Goal: Information Seeking & Learning: Learn about a topic

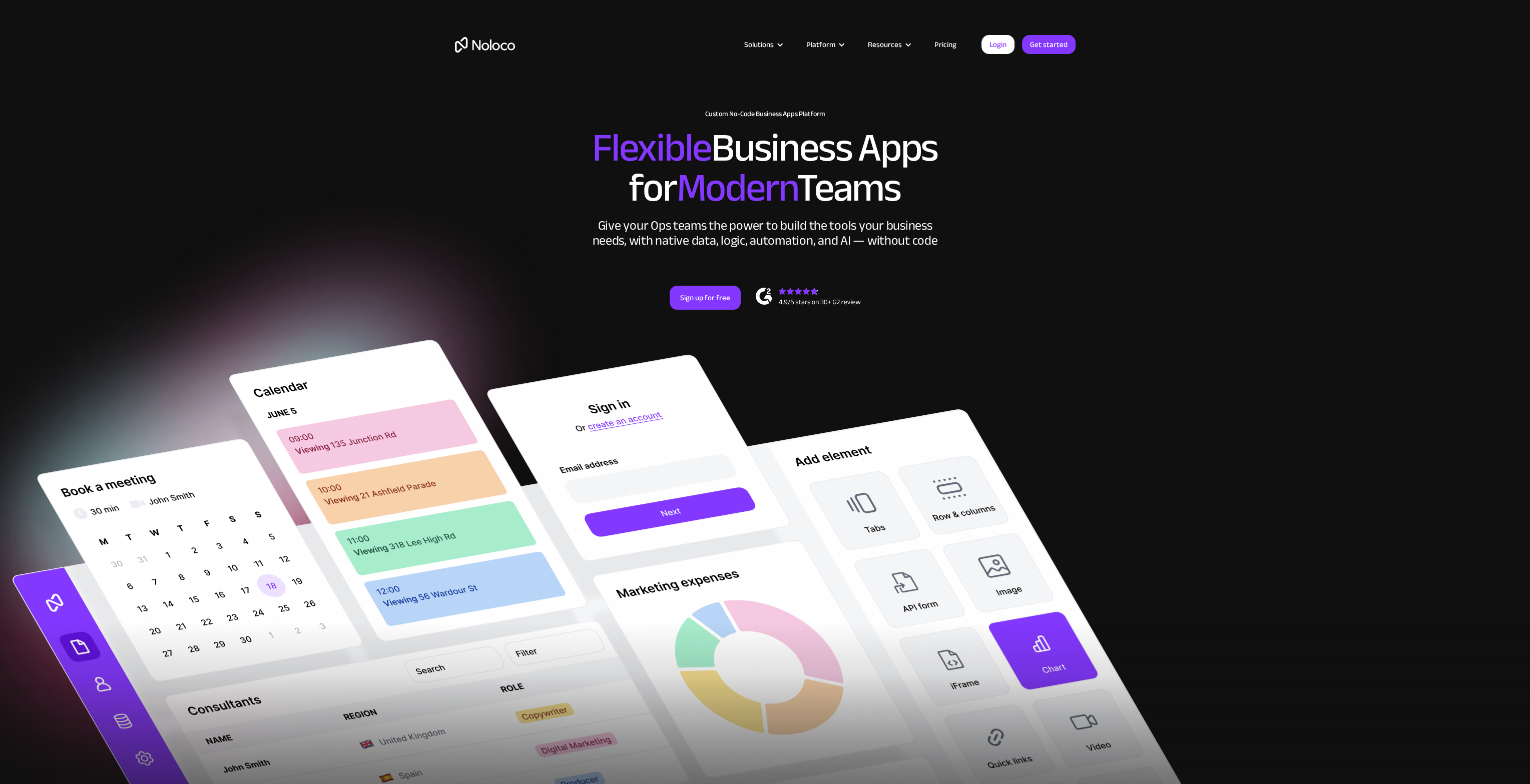
click at [947, 42] on link "Pricing" at bounding box center [945, 45] width 47 height 13
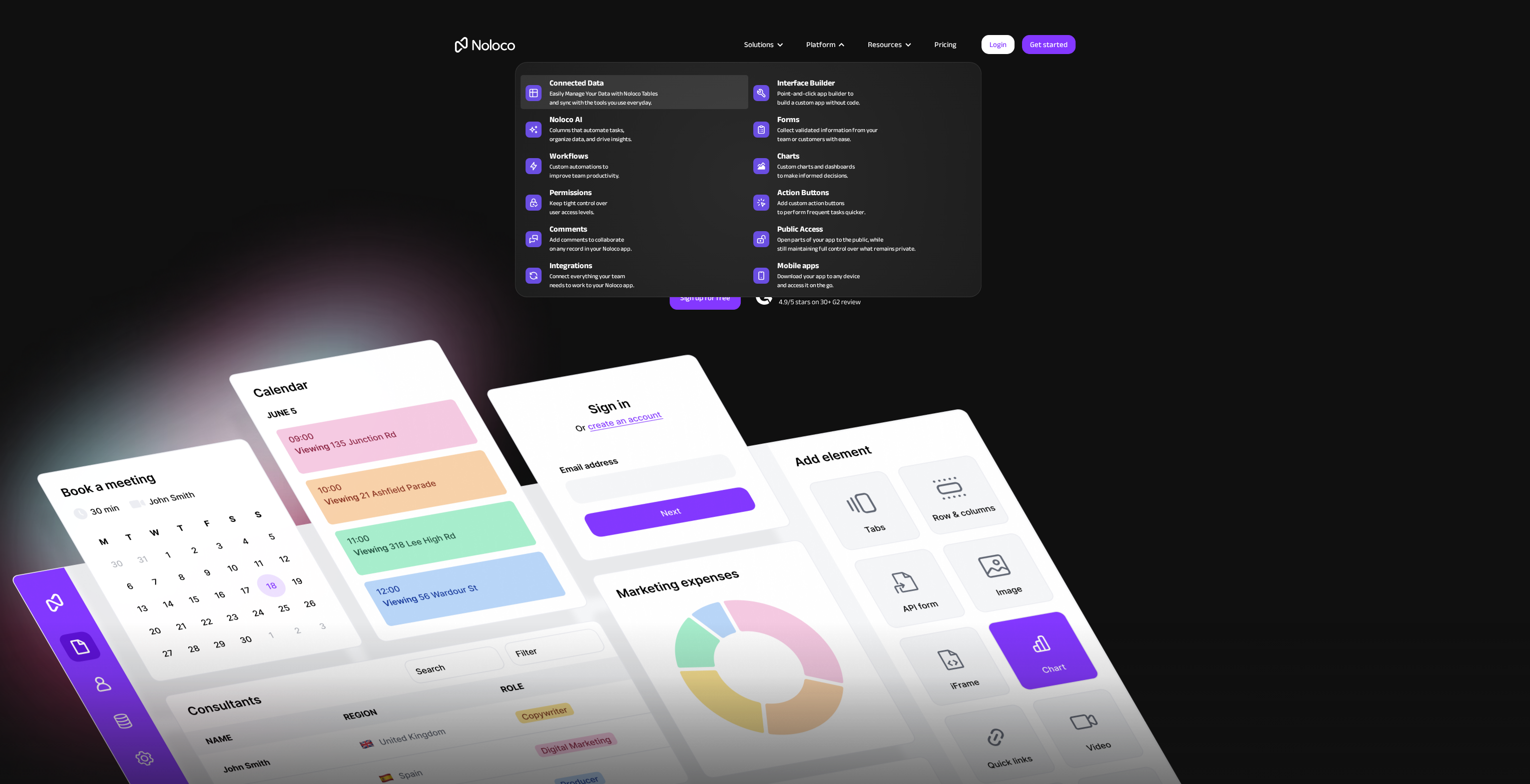
click at [585, 85] on div "Connected Data" at bounding box center [651, 83] width 203 height 12
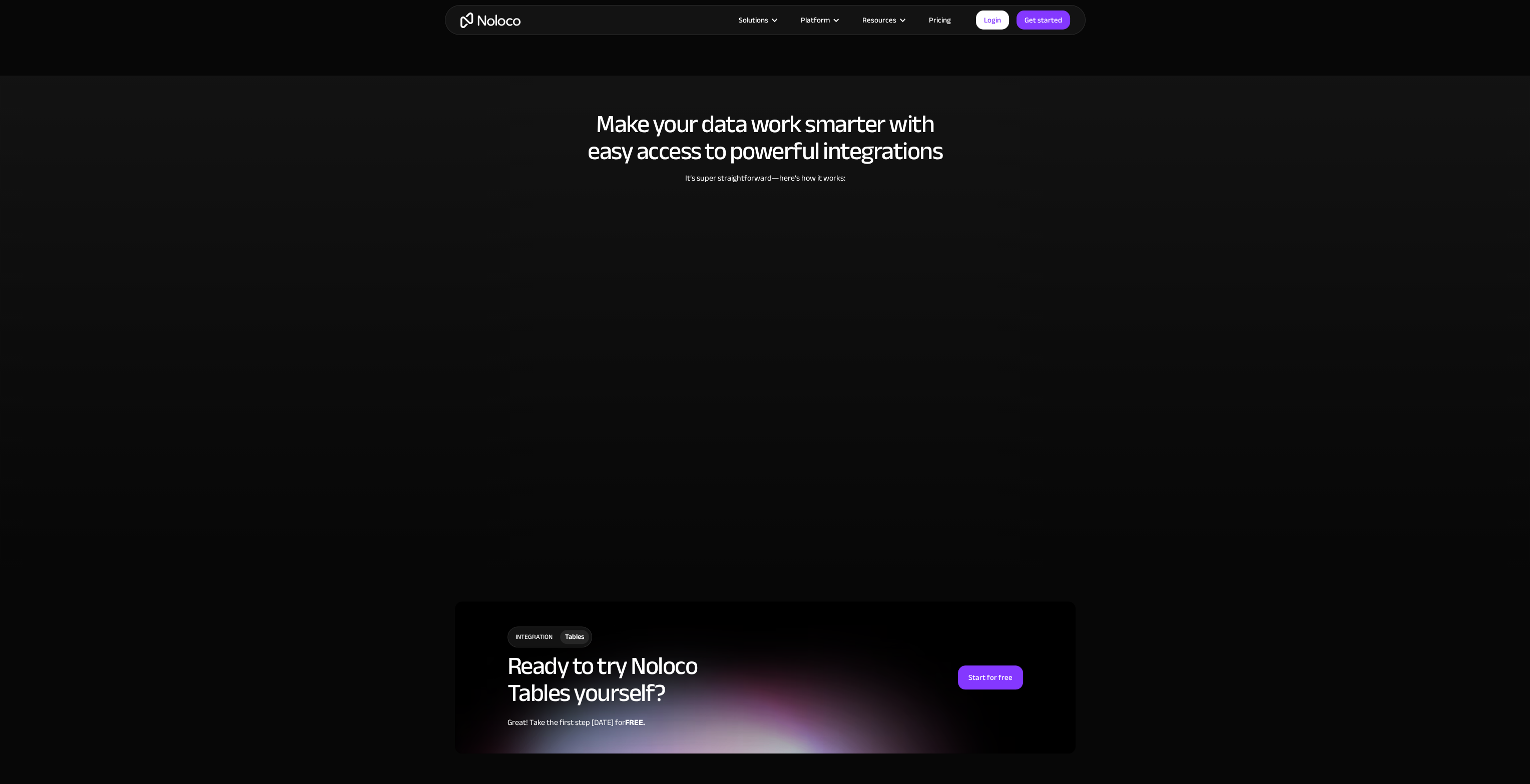
scroll to position [2051, 0]
